Goal: Information Seeking & Learning: Learn about a topic

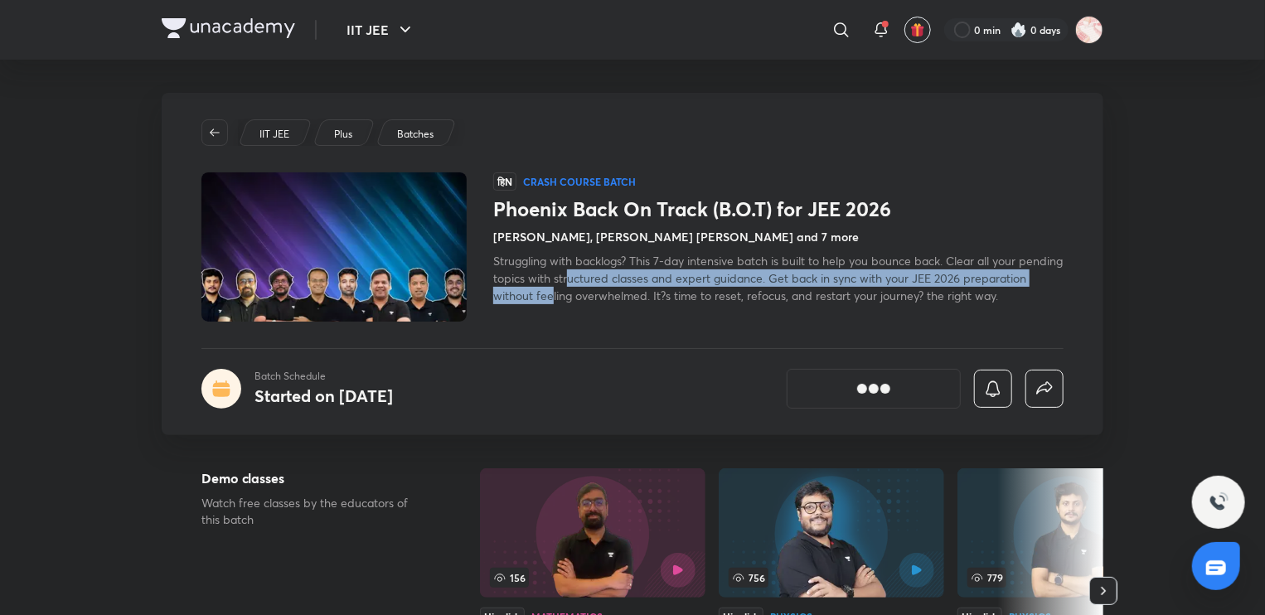
drag, startPoint x: 617, startPoint y: 279, endPoint x: 618, endPoint y: 304, distance: 24.9
click at [618, 304] on div "हिN Crash course Batch Phoenix Back On Track (B.O.T) for JEE 2026 [PERSON_NAME]…" at bounding box center [778, 246] width 570 height 149
drag, startPoint x: 664, startPoint y: 302, endPoint x: 664, endPoint y: 283, distance: 19.1
click at [664, 283] on div "Struggling with backlogs? This 7-day intensive batch is built to help you bounc…" at bounding box center [778, 278] width 570 height 52
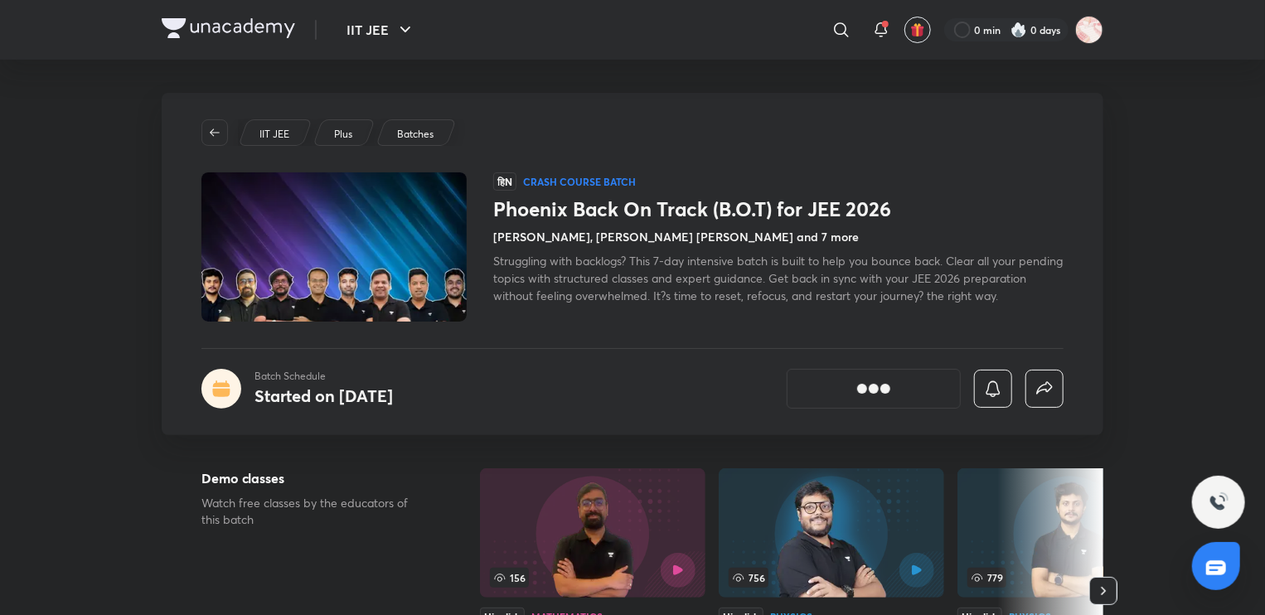
click at [677, 295] on span "Struggling with backlogs? This 7-day intensive batch is built to help you bounc…" at bounding box center [777, 278] width 569 height 51
click at [781, 283] on span "Struggling with backlogs? This 7-day intensive batch is built to help you bounc…" at bounding box center [777, 278] width 569 height 51
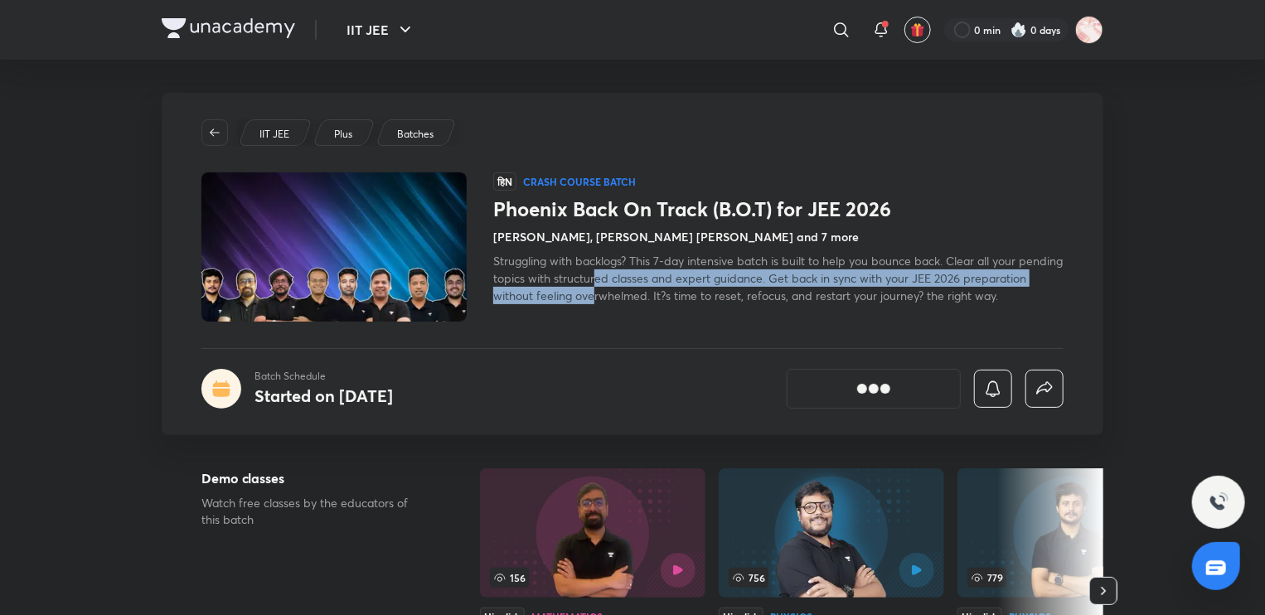
drag, startPoint x: 640, startPoint y: 273, endPoint x: 660, endPoint y: 297, distance: 30.6
click at [660, 297] on span "Struggling with backlogs? This 7-day intensive batch is built to help you bounc…" at bounding box center [777, 278] width 569 height 51
drag, startPoint x: 698, startPoint y: 298, endPoint x: 683, endPoint y: 281, distance: 22.9
click at [683, 281] on span "Struggling with backlogs? This 7-day intensive batch is built to help you bounc…" at bounding box center [777, 278] width 569 height 51
drag, startPoint x: 762, startPoint y: 298, endPoint x: 767, endPoint y: 280, distance: 18.9
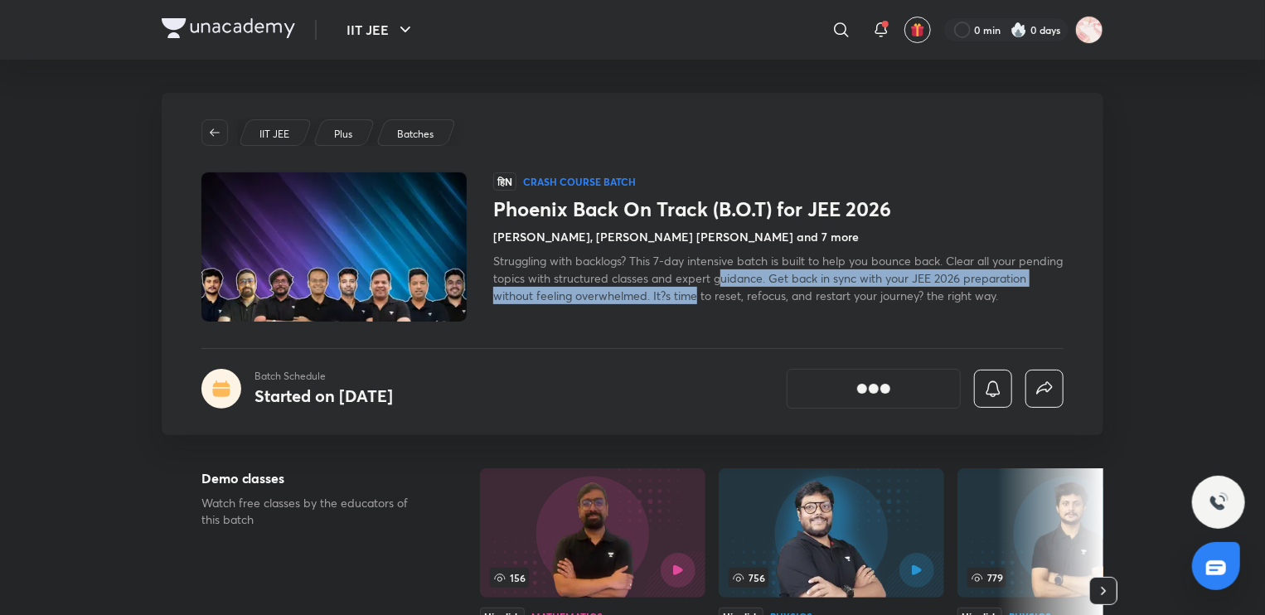
click at [767, 280] on span "Struggling with backlogs? This 7-day intensive batch is built to help you bounc…" at bounding box center [777, 278] width 569 height 51
drag, startPoint x: 796, startPoint y: 294, endPoint x: 794, endPoint y: 284, distance: 10.1
click at [794, 284] on span "Struggling with backlogs? This 7-day intensive batch is built to help you bounc…" at bounding box center [777, 278] width 569 height 51
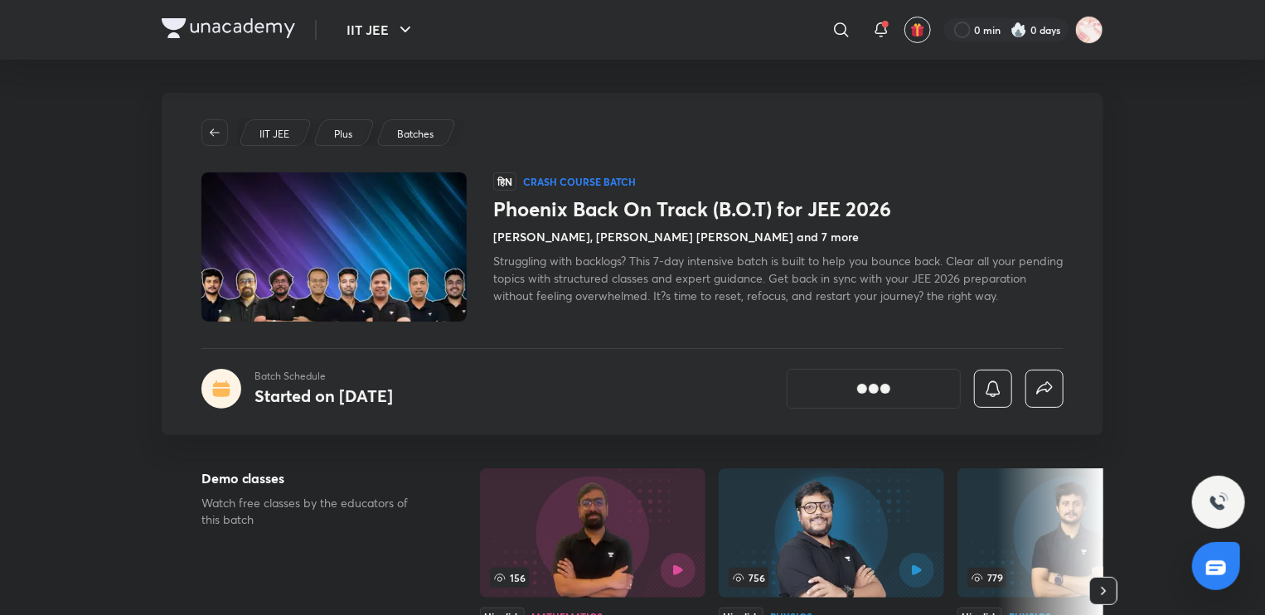
click at [835, 293] on span "Struggling with backlogs? This 7-day intensive batch is built to help you bounc…" at bounding box center [777, 278] width 569 height 51
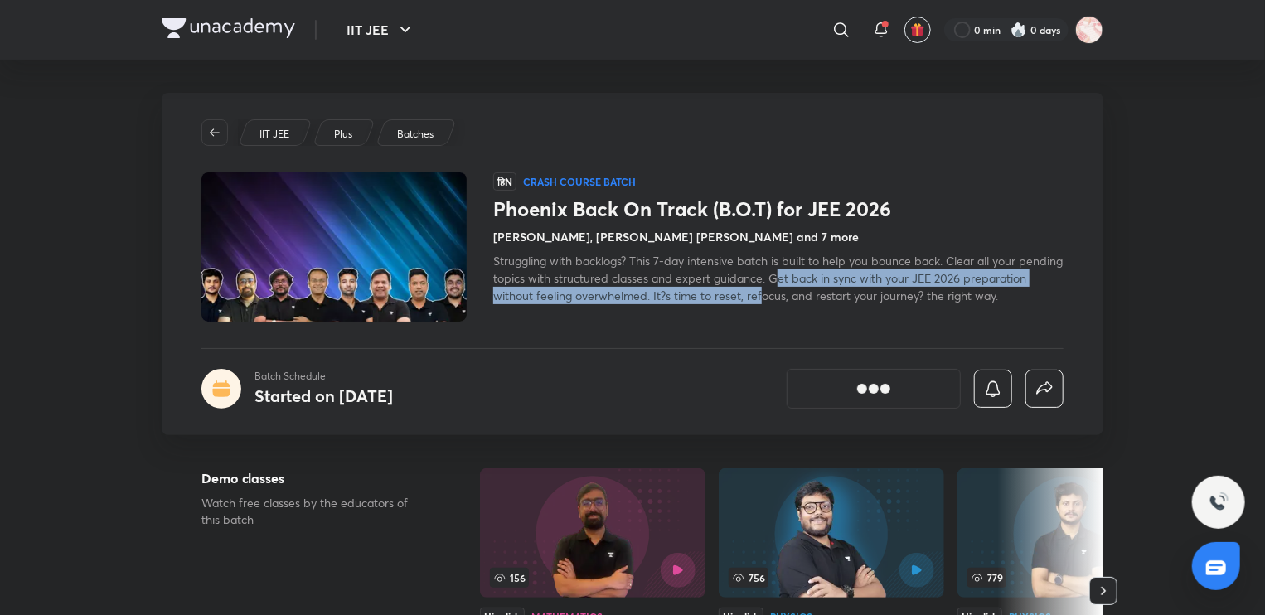
drag, startPoint x: 825, startPoint y: 293, endPoint x: 822, endPoint y: 278, distance: 14.5
click at [822, 278] on span "Struggling with backlogs? This 7-day intensive batch is built to help you bounc…" at bounding box center [777, 278] width 569 height 51
click at [825, 290] on span "Struggling with backlogs? This 7-day intensive batch is built to help you bounc…" at bounding box center [777, 278] width 569 height 51
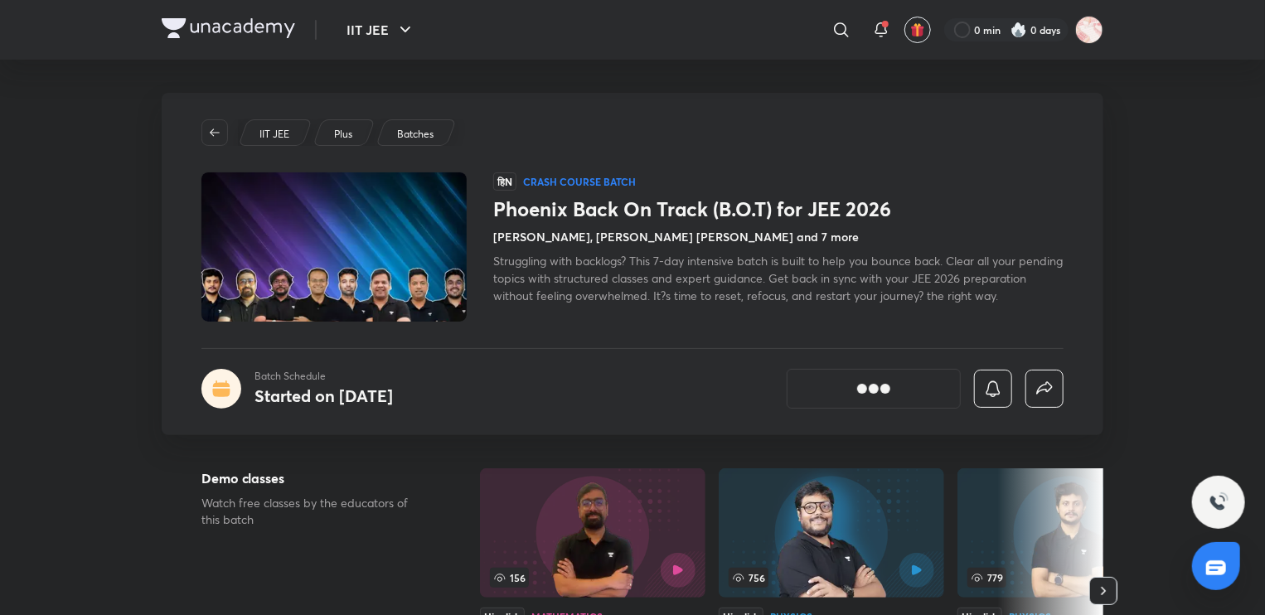
click at [852, 300] on span "Struggling with backlogs? This 7-day intensive batch is built to help you bounc…" at bounding box center [777, 278] width 569 height 51
